Goal: Navigation & Orientation: Find specific page/section

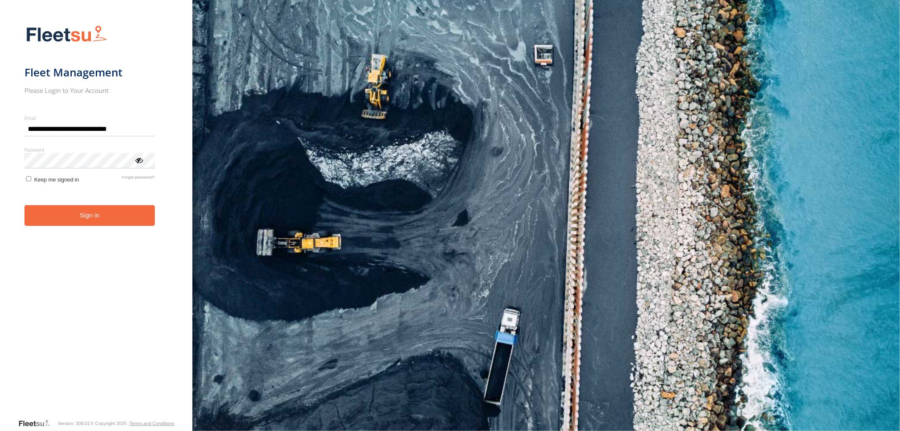
click at [116, 215] on button "Sign in" at bounding box center [89, 215] width 130 height 21
